Goal: Task Accomplishment & Management: Manage account settings

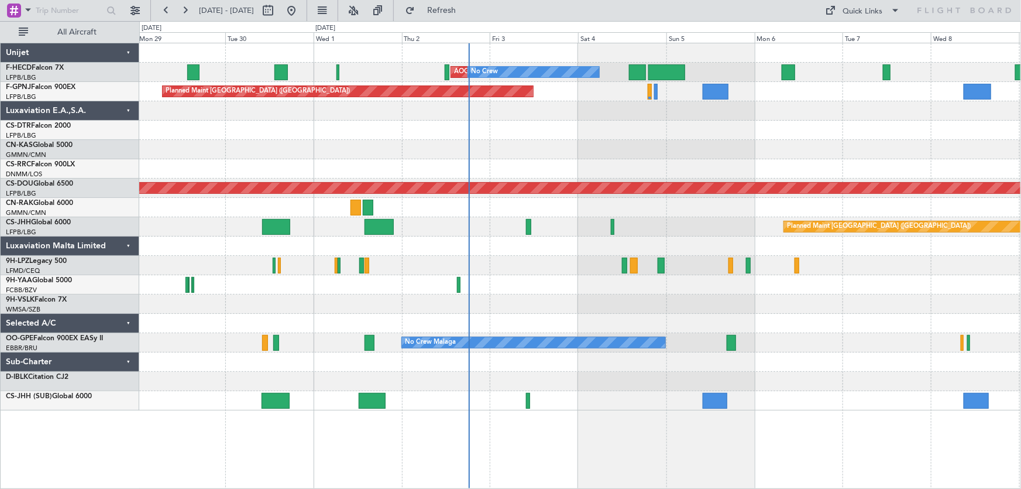
click at [654, 154] on div "AOG Maint Paris ([GEOGRAPHIC_DATA]) No Crew No Crew No Crew Planned Maint [GEOG…" at bounding box center [580, 226] width 882 height 367
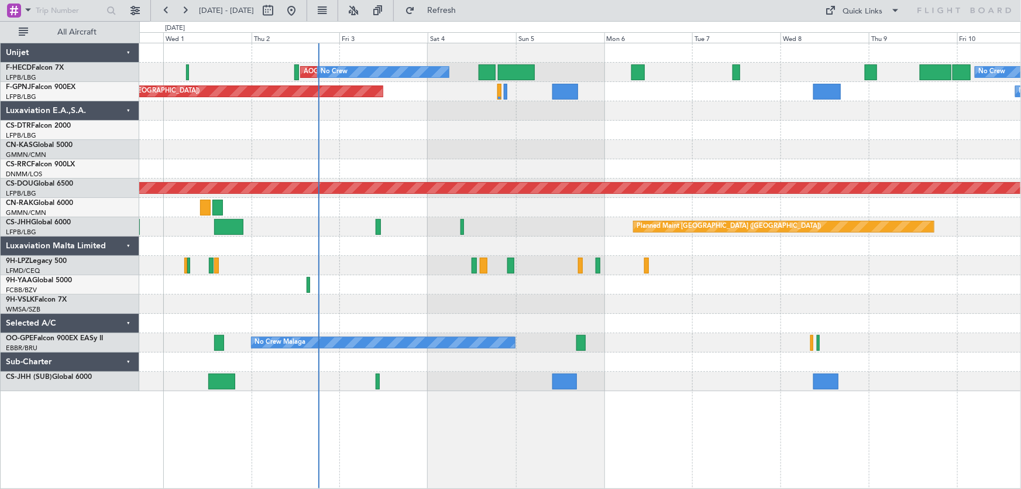
click at [549, 145] on div "AOG Maint Paris ([GEOGRAPHIC_DATA]) No Crew No Crew Planned Maint [GEOGRAPHIC_D…" at bounding box center [580, 217] width 882 height 348
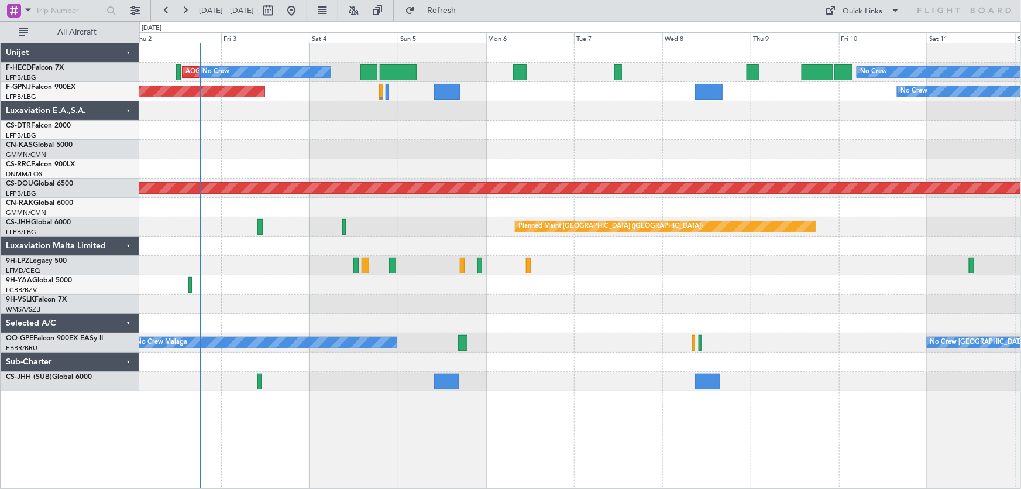
click at [530, 130] on div at bounding box center [580, 130] width 882 height 19
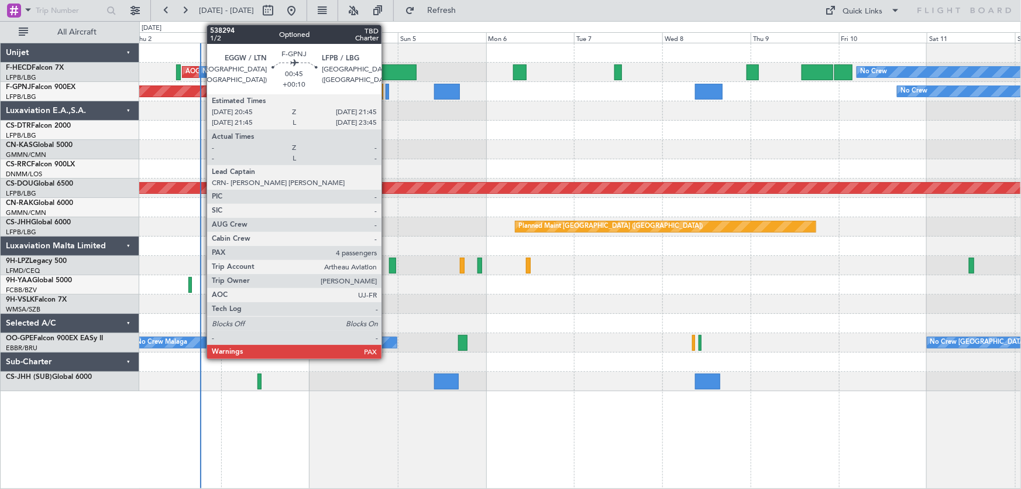
click at [387, 94] on div at bounding box center [388, 92] width 4 height 16
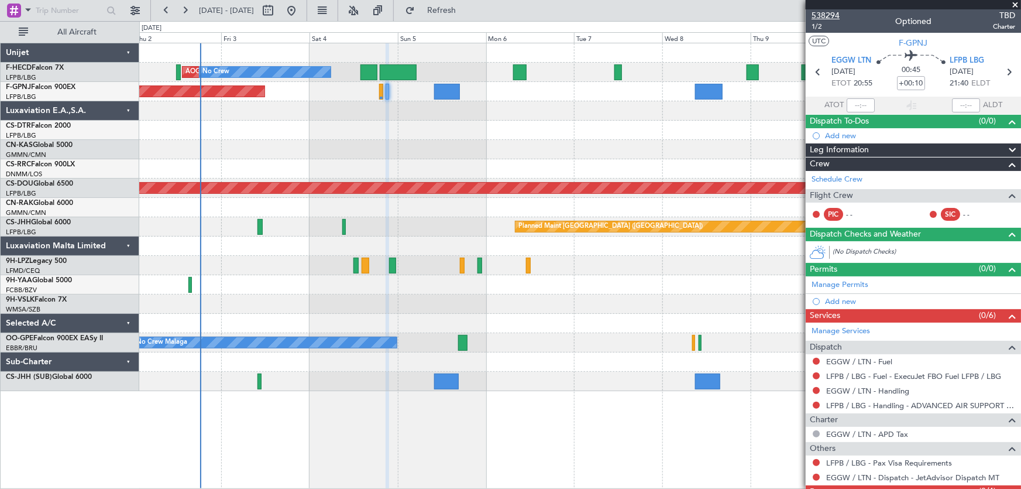
click at [830, 15] on span "538294" at bounding box center [826, 15] width 28 height 12
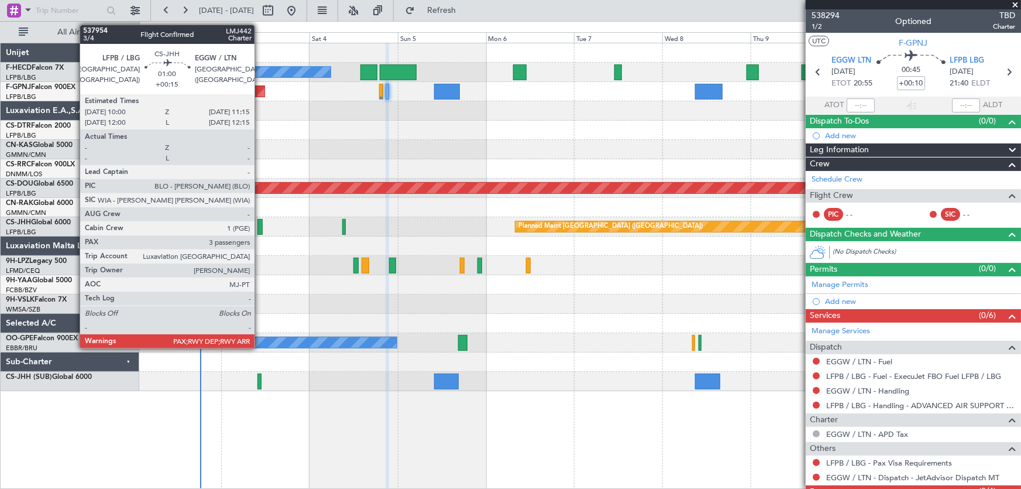
click at [260, 225] on div at bounding box center [259, 227] width 5 height 16
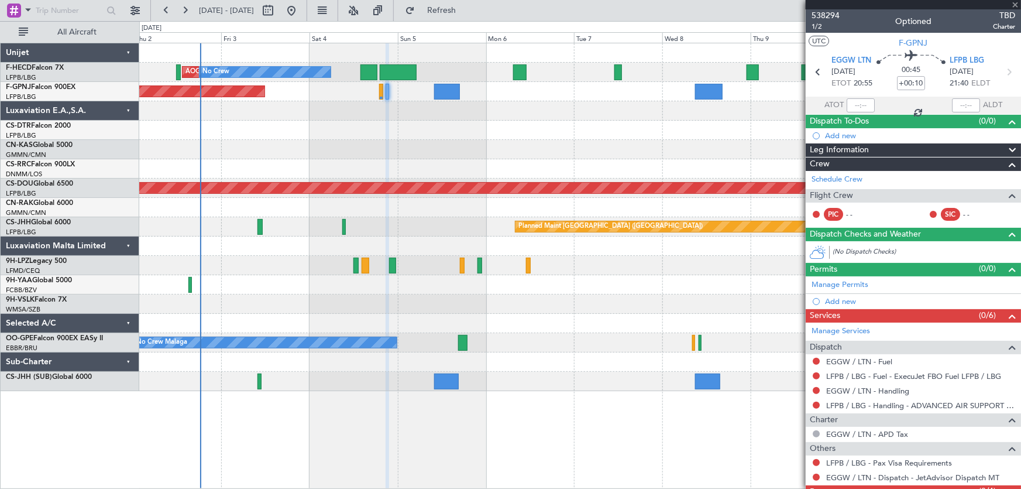
type input "+00:15"
type input "3"
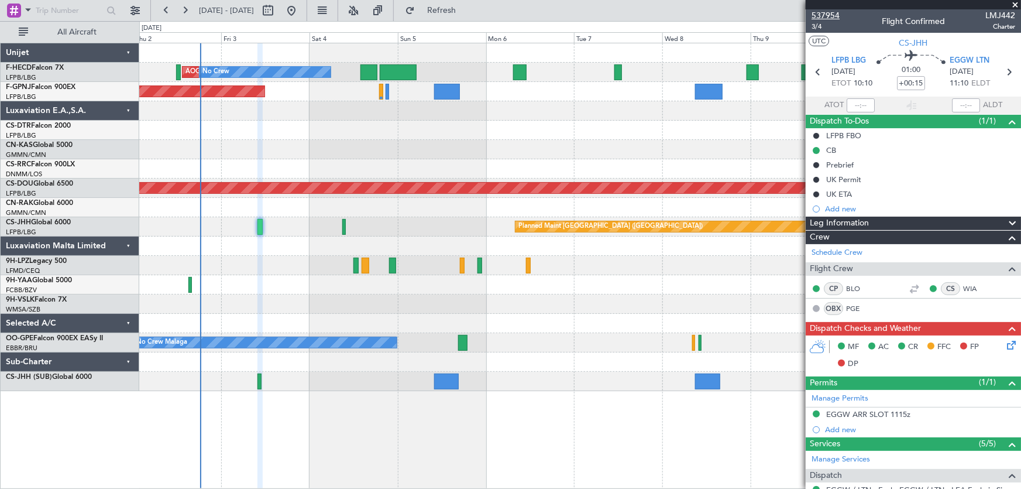
drag, startPoint x: 835, startPoint y: 16, endPoint x: 816, endPoint y: 19, distance: 18.9
click at [835, 16] on span "537954" at bounding box center [826, 15] width 28 height 12
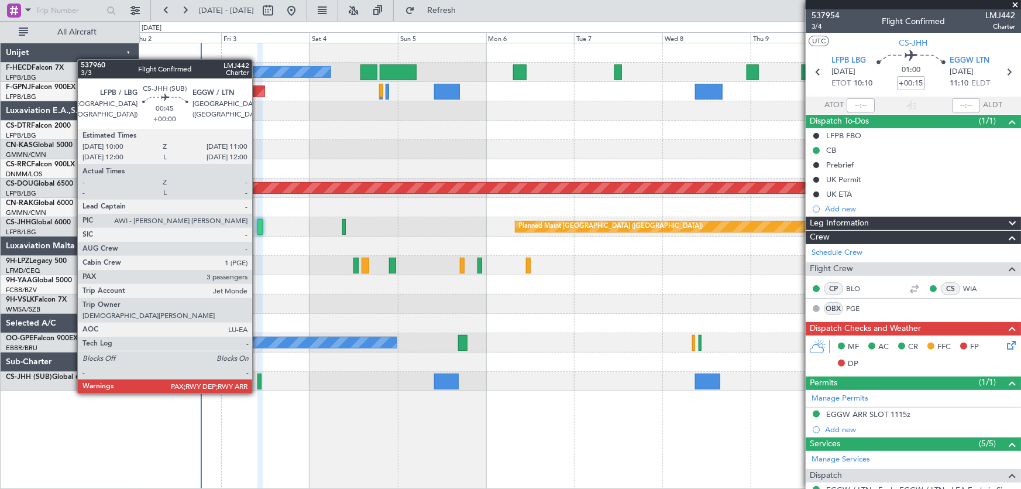
click at [257, 382] on div at bounding box center [259, 381] width 4 height 16
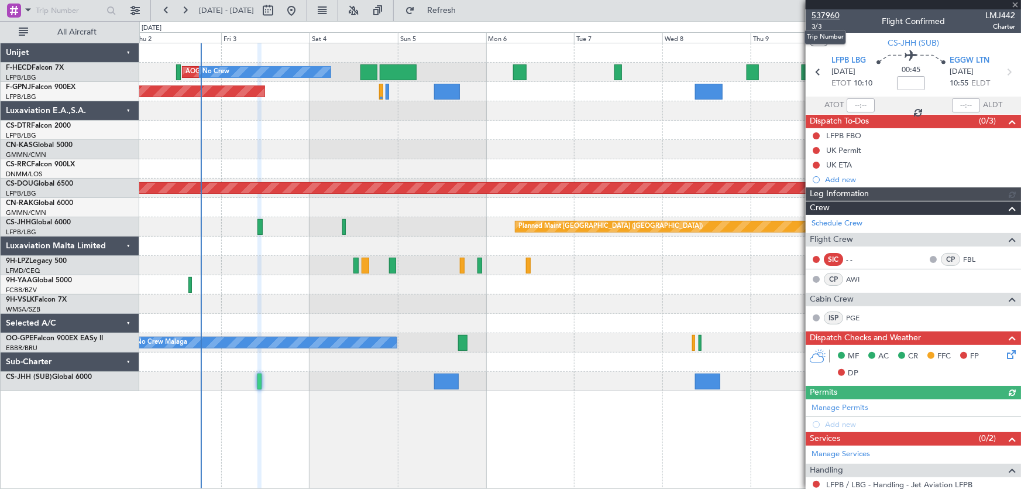
click at [817, 12] on span "537960" at bounding box center [826, 15] width 28 height 12
